Goal: Find specific page/section: Find specific page/section

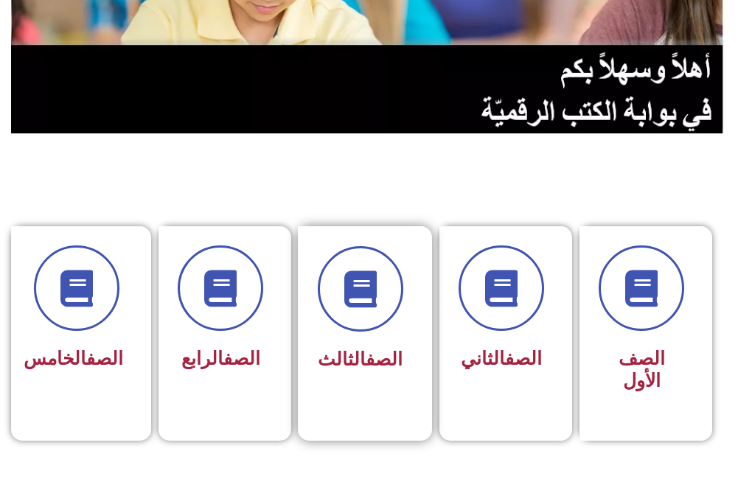
scroll to position [516, 0]
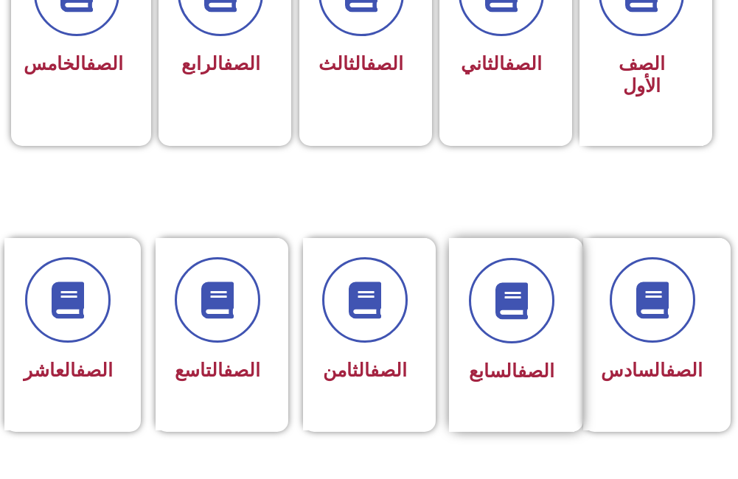
click at [479, 361] on span "الصف السابع" at bounding box center [512, 371] width 86 height 21
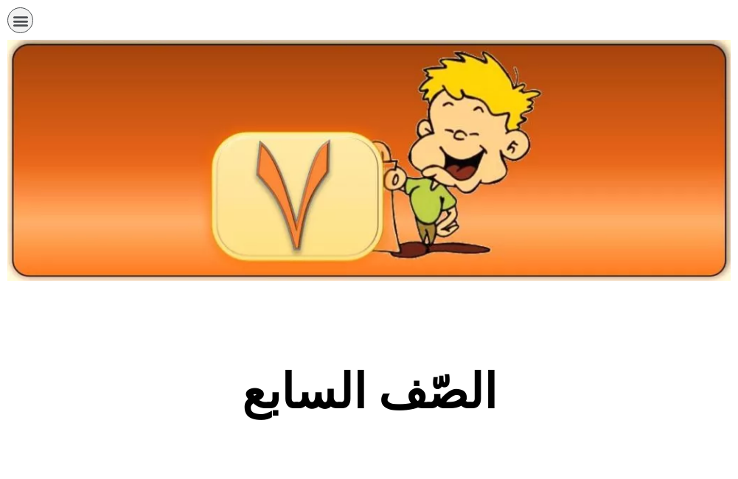
scroll to position [295, 0]
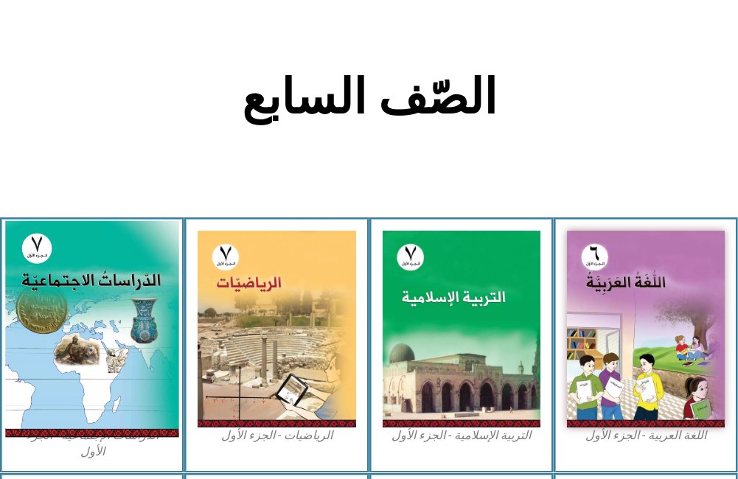
click at [156, 360] on img at bounding box center [92, 329] width 174 height 217
click at [39, 392] on img at bounding box center [92, 329] width 174 height 217
click at [47, 296] on img at bounding box center [92, 329] width 174 height 217
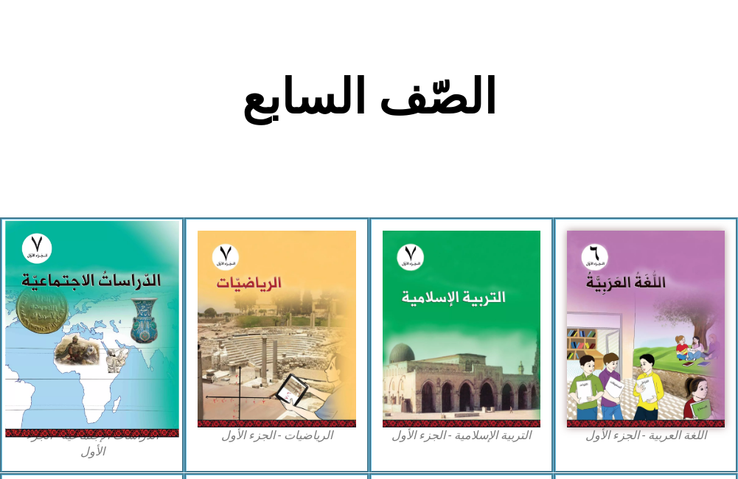
click at [46, 364] on img at bounding box center [92, 329] width 174 height 217
drag, startPoint x: 47, startPoint y: 365, endPoint x: 147, endPoint y: 395, distance: 104.1
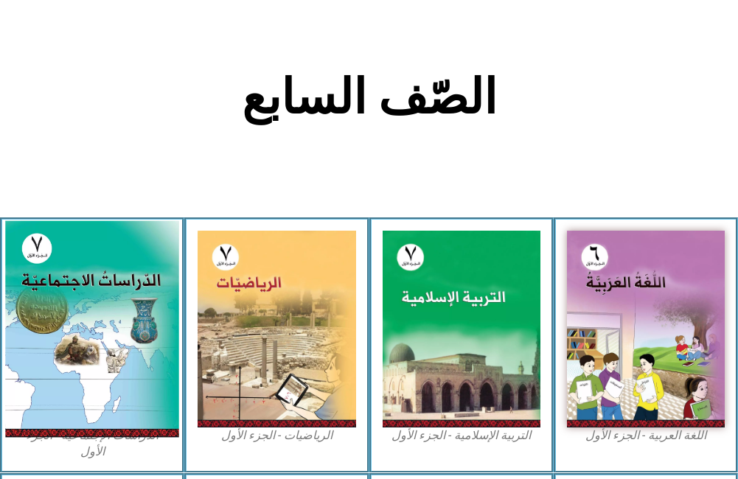
click at [147, 395] on img at bounding box center [92, 329] width 174 height 217
click at [146, 395] on img at bounding box center [92, 329] width 174 height 217
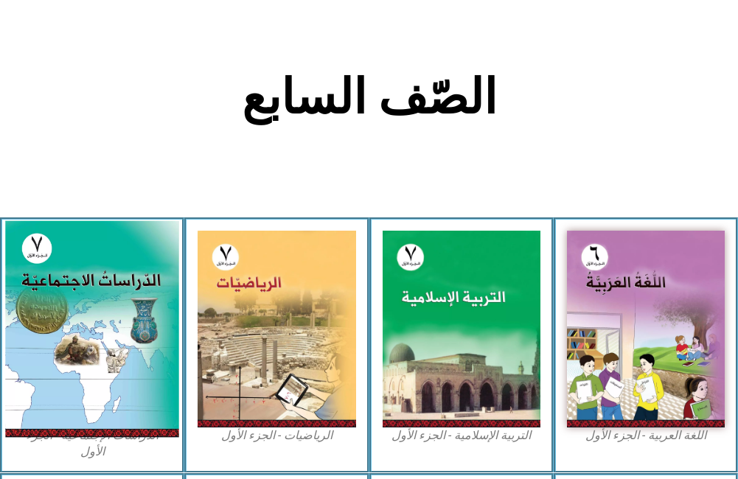
click at [146, 395] on img at bounding box center [92, 329] width 174 height 217
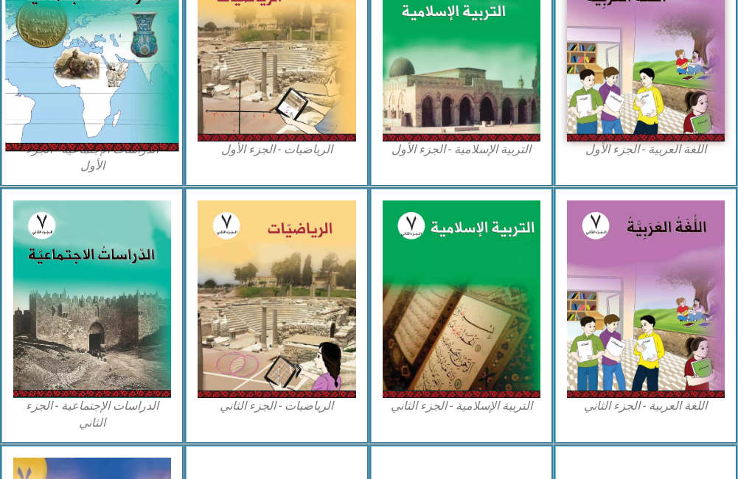
scroll to position [590, 0]
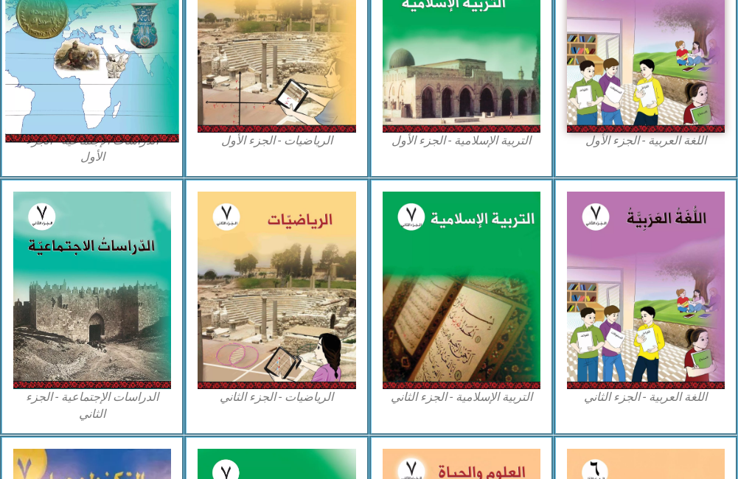
click at [44, 103] on img at bounding box center [92, 34] width 174 height 217
click at [44, 121] on img at bounding box center [92, 34] width 174 height 217
click at [72, 85] on img at bounding box center [92, 34] width 174 height 217
drag, startPoint x: 72, startPoint y: 85, endPoint x: 77, endPoint y: 56, distance: 29.1
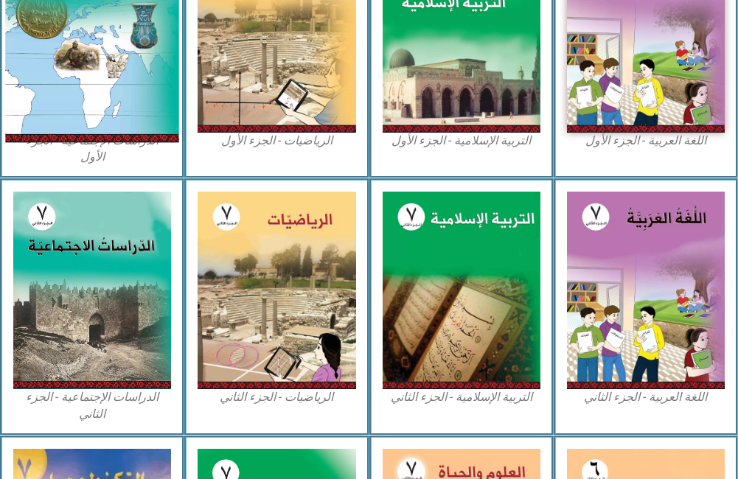
click at [77, 56] on img at bounding box center [92, 34] width 174 height 217
click at [77, 57] on img at bounding box center [92, 34] width 174 height 217
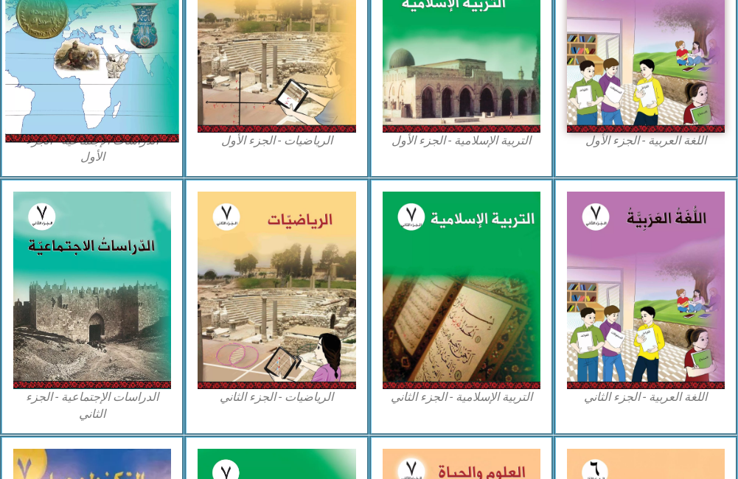
click at [77, 58] on img at bounding box center [92, 34] width 174 height 217
